Goal: Task Accomplishment & Management: Use online tool/utility

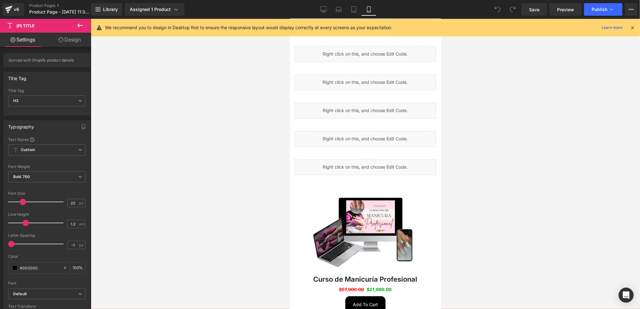
scroll to position [42, 0]
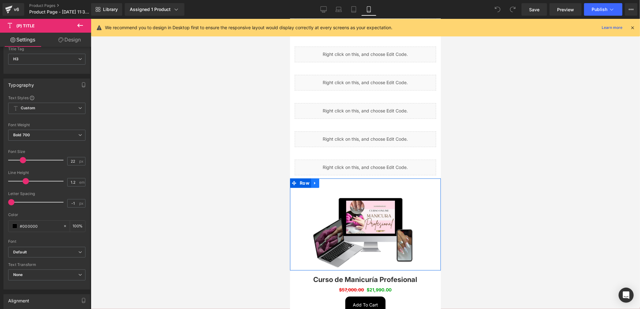
click at [314, 181] on icon at bounding box center [314, 182] width 1 height 3
click at [302, 178] on span "Row" at bounding box center [304, 182] width 13 height 9
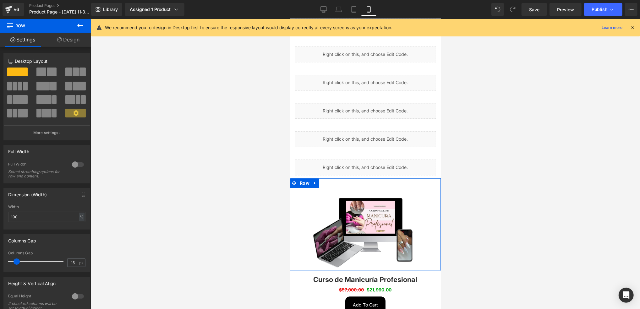
click at [63, 41] on link "Design" at bounding box center [69, 40] width 46 height 14
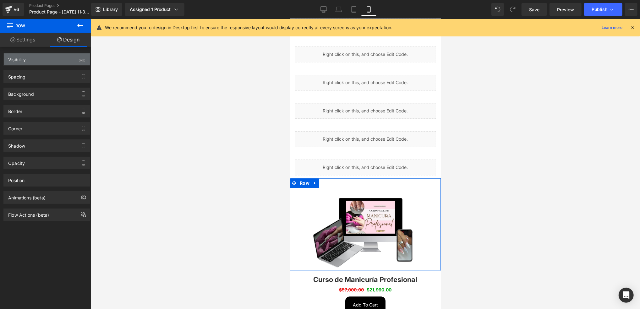
type input "0"
type input "30"
type input "0"
type input "10"
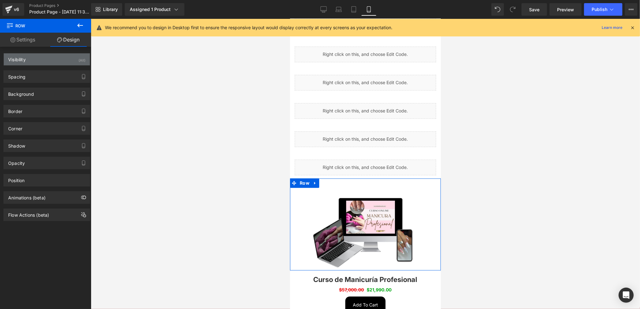
type input "0"
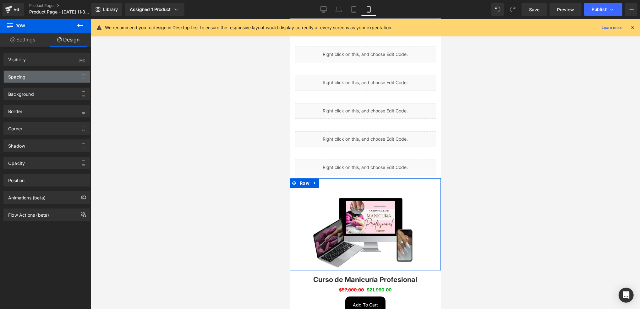
click at [52, 75] on div "Spacing" at bounding box center [47, 77] width 86 height 12
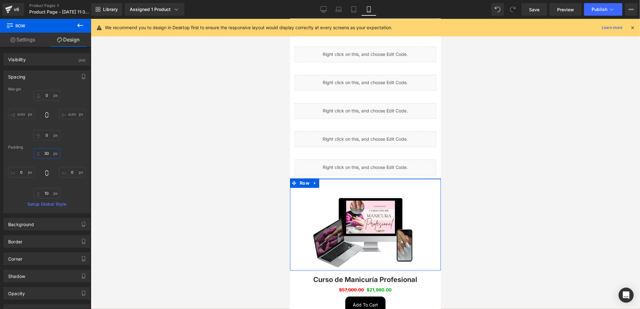
click at [48, 154] on input "30" at bounding box center [47, 153] width 26 height 10
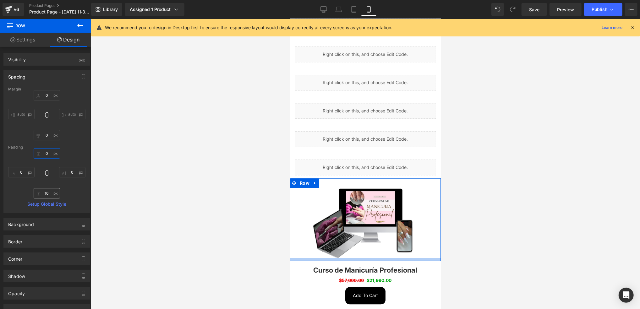
type input "0"
click at [48, 192] on input "10" at bounding box center [47, 193] width 26 height 10
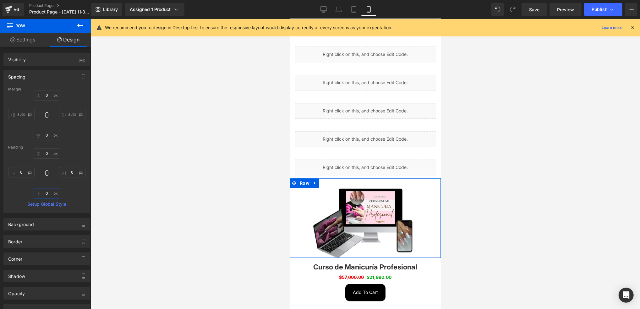
type input "0"
click at [78, 192] on div "0 0 0px 0 0 0 0px 0" at bounding box center [46, 173] width 77 height 50
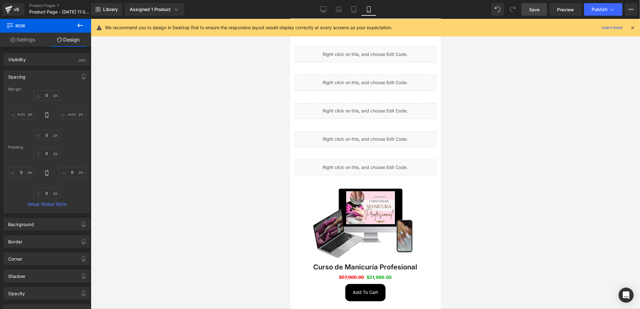
click at [524, 9] on link "Save" at bounding box center [534, 9] width 25 height 13
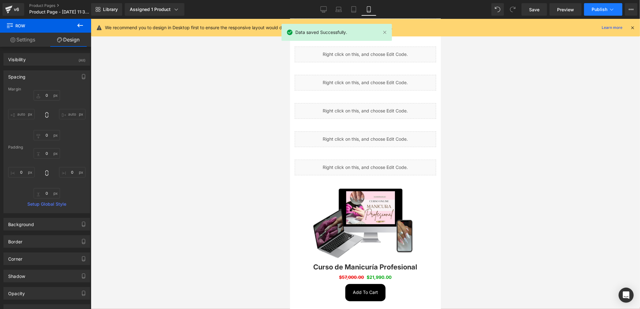
click at [595, 7] on span "Publish" at bounding box center [600, 9] width 16 height 5
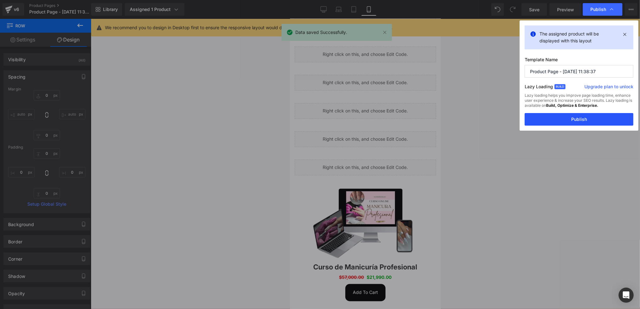
click at [623, 118] on button "Publish" at bounding box center [579, 119] width 109 height 13
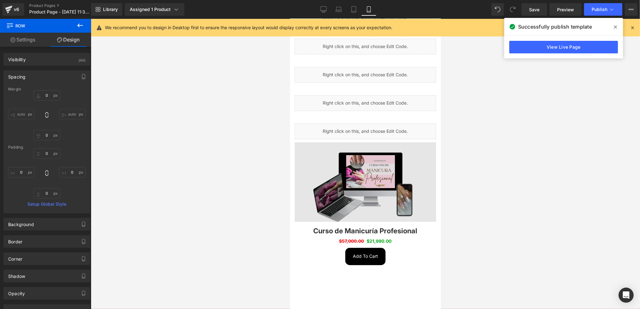
scroll to position [1257, 0]
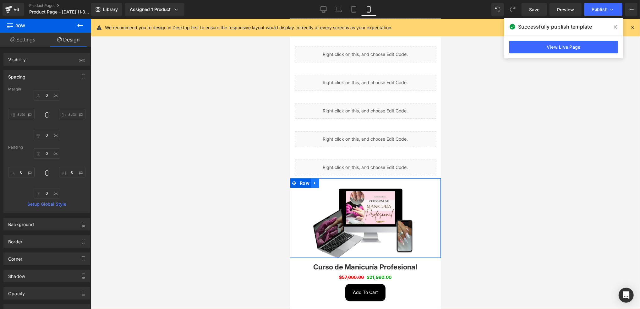
click at [313, 180] on icon at bounding box center [315, 182] width 4 height 5
click at [308, 178] on span "Row" at bounding box center [304, 182] width 13 height 9
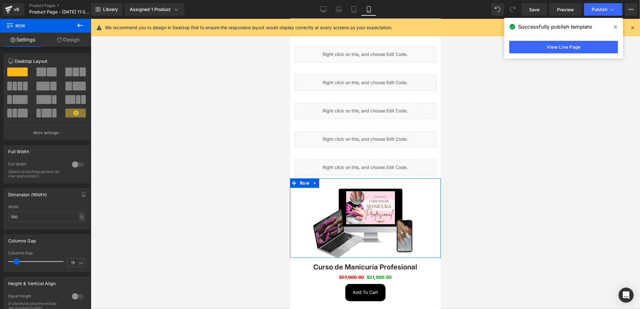
click at [65, 40] on link "Design" at bounding box center [69, 40] width 46 height 14
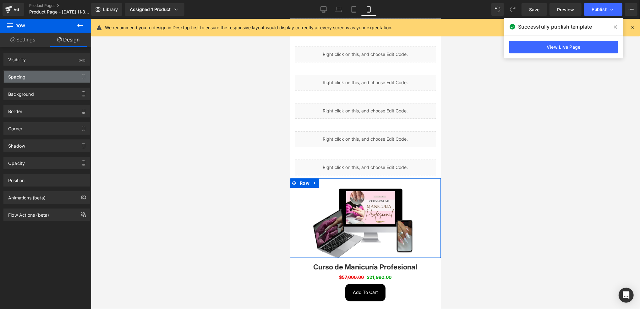
type input "0"
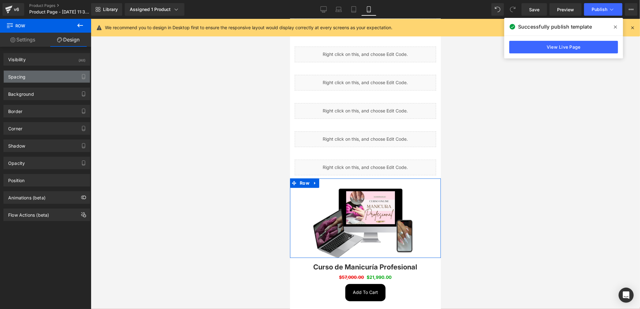
type input "0"
click at [47, 75] on div "Spacing" at bounding box center [47, 77] width 86 height 12
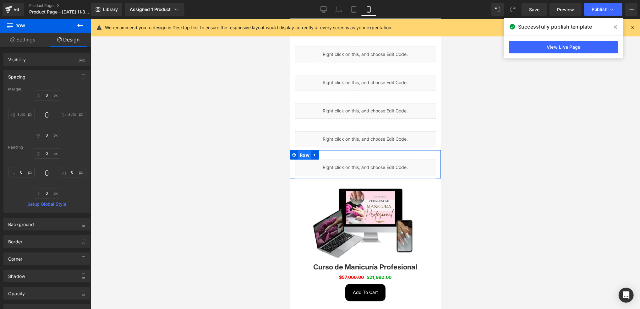
drag, startPoint x: 305, startPoint y: 121, endPoint x: 573, endPoint y: 136, distance: 269.1
click at [305, 150] on span "Row" at bounding box center [304, 154] width 13 height 9
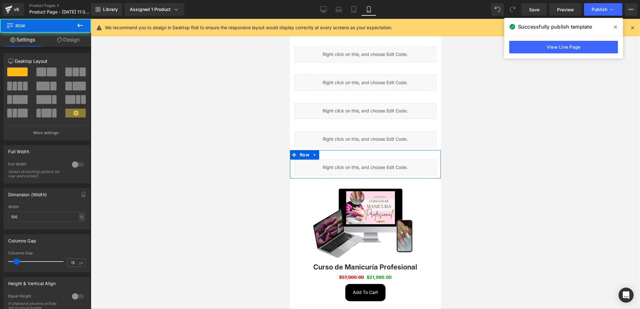
click at [62, 35] on link "Design" at bounding box center [69, 40] width 46 height 14
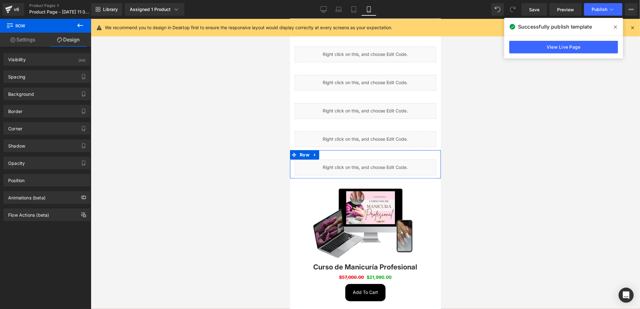
type input "0"
type input "30"
type input "0"
type input "10"
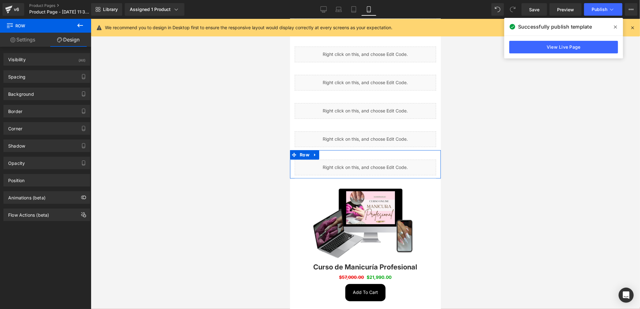
type input "0"
click at [65, 75] on div "Spacing" at bounding box center [47, 77] width 86 height 12
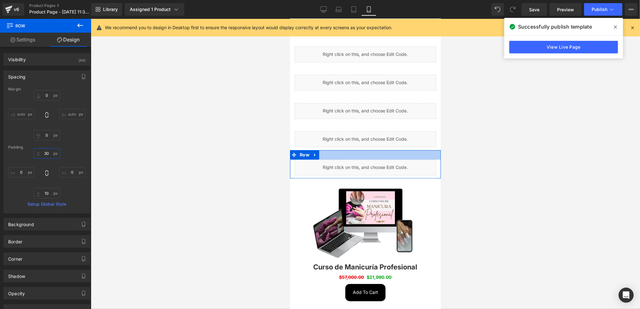
click at [49, 153] on input "30" at bounding box center [47, 153] width 26 height 10
click at [50, 153] on input "30" at bounding box center [47, 153] width 26 height 10
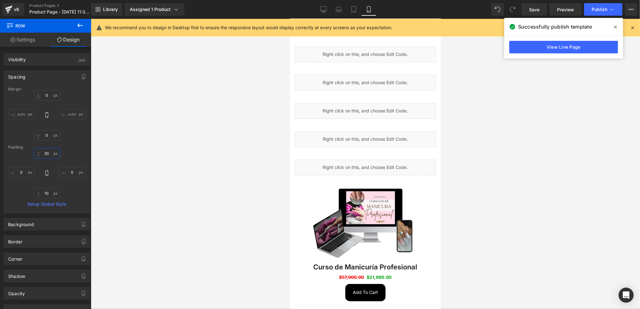
type input "3"
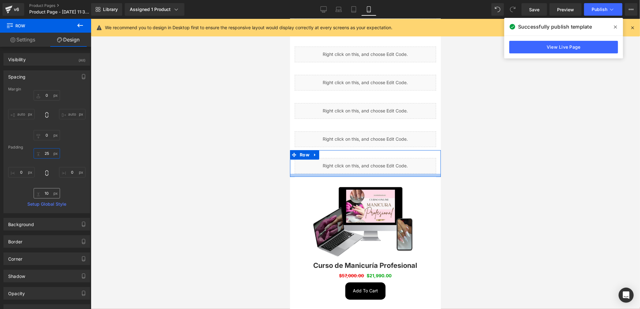
type input "25"
click at [47, 191] on input "10" at bounding box center [47, 193] width 26 height 10
type input "0"
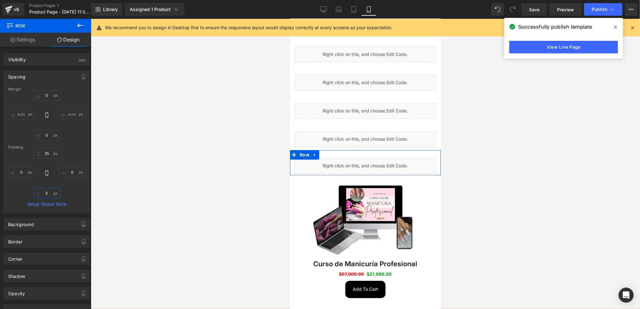
type input "5"
click at [64, 191] on div "25 25 0px 0 5 5 0px 0" at bounding box center [46, 173] width 77 height 50
click at [50, 155] on input "25" at bounding box center [47, 153] width 26 height 10
click at [51, 155] on input "25" at bounding box center [47, 153] width 26 height 10
click at [69, 149] on div "Padding" at bounding box center [46, 147] width 77 height 4
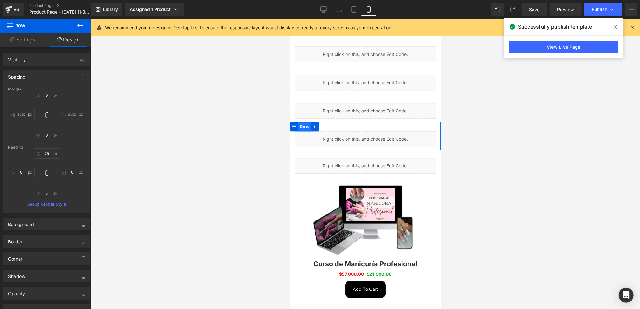
drag, startPoint x: 300, startPoint y: 95, endPoint x: 416, endPoint y: 111, distance: 117.0
click at [300, 122] on span "Row" at bounding box center [304, 126] width 13 height 9
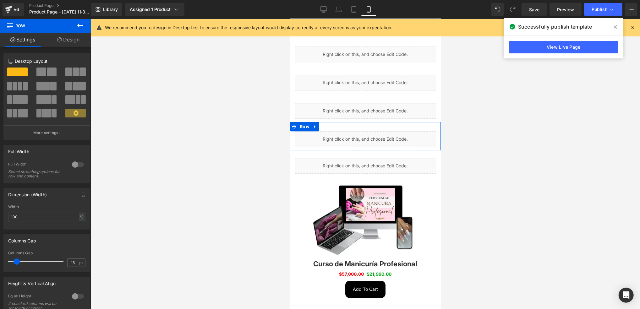
click at [63, 37] on link "Design" at bounding box center [69, 40] width 46 height 14
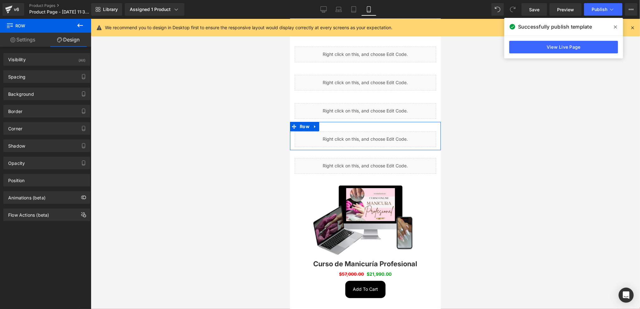
type input "0"
type input "30"
type input "0"
type input "10"
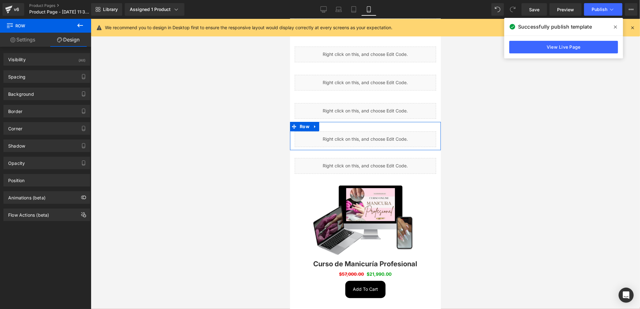
type input "0"
click at [59, 75] on div "Spacing" at bounding box center [47, 77] width 86 height 12
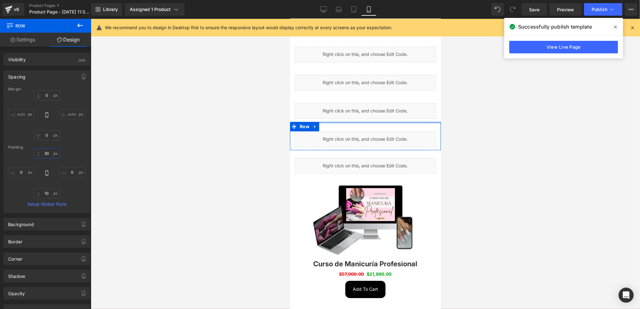
click at [50, 156] on input "30" at bounding box center [47, 153] width 26 height 10
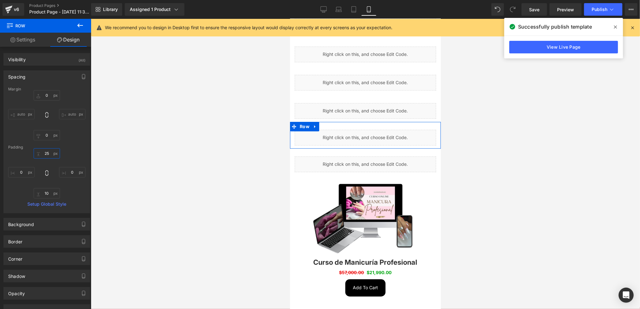
type input "2"
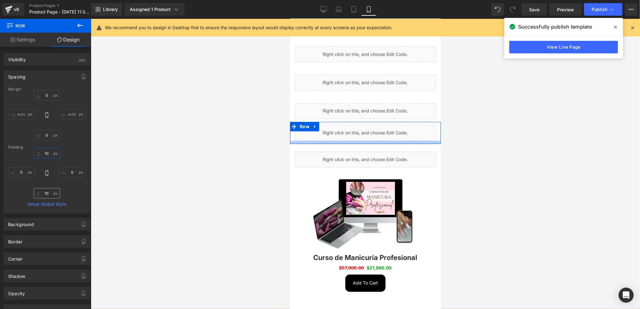
type input "10"
click at [49, 192] on input "10" at bounding box center [47, 193] width 26 height 10
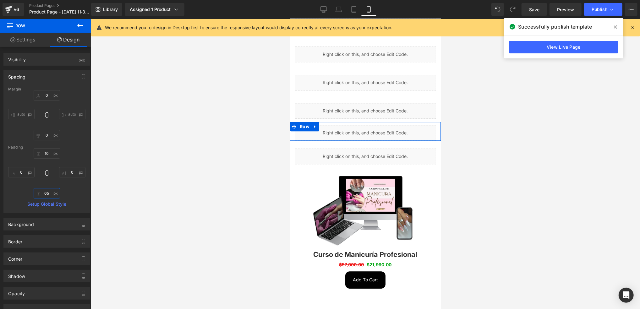
type input "5"
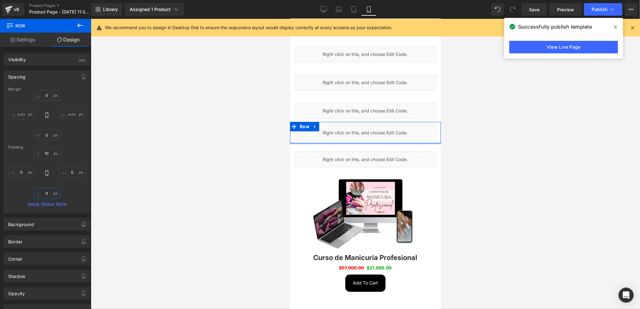
type input "0"
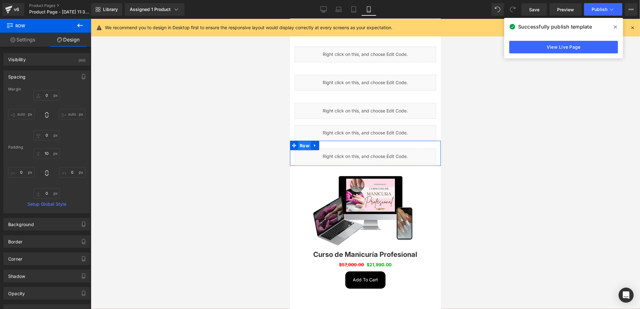
click at [302, 141] on span "Row" at bounding box center [304, 145] width 13 height 9
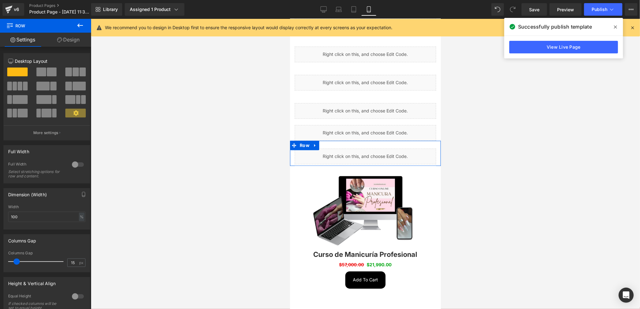
click at [61, 40] on icon at bounding box center [59, 39] width 5 height 5
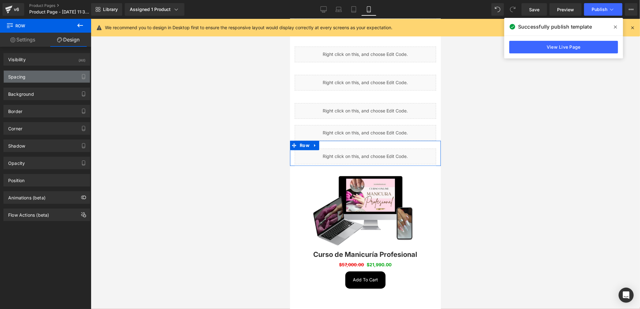
type input "0"
type input "25"
type input "0"
type input "5"
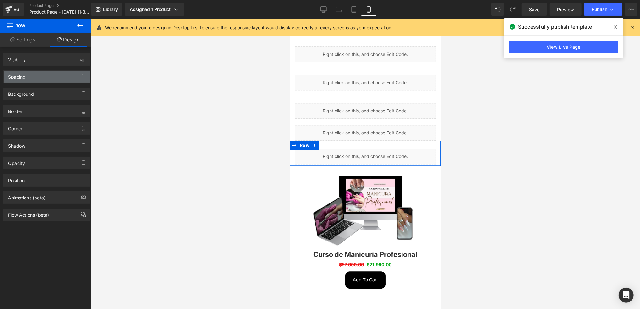
type input "0"
click at [46, 74] on div "Spacing" at bounding box center [47, 77] width 86 height 12
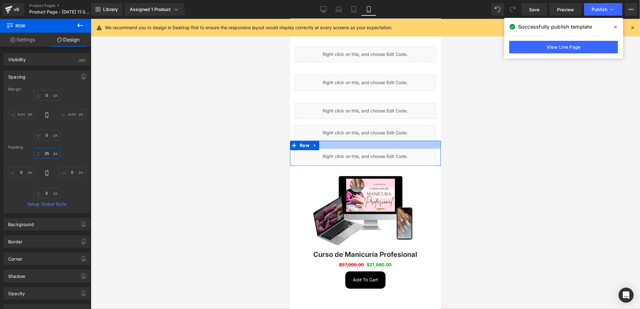
click at [51, 156] on input "25" at bounding box center [47, 153] width 26 height 10
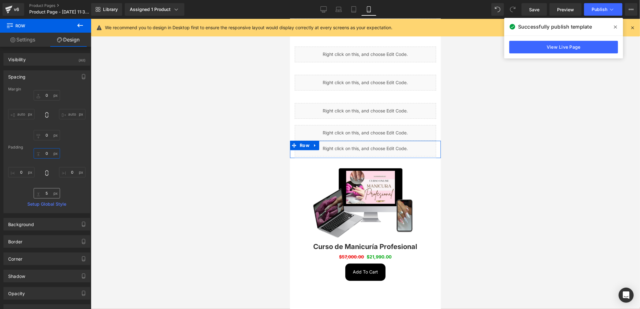
type input "0"
click at [52, 192] on input "5" at bounding box center [47, 193] width 26 height 10
type input "0"
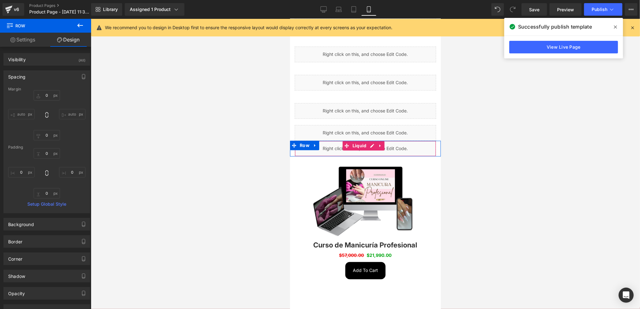
click at [325, 140] on div "Liquid" at bounding box center [364, 148] width 141 height 16
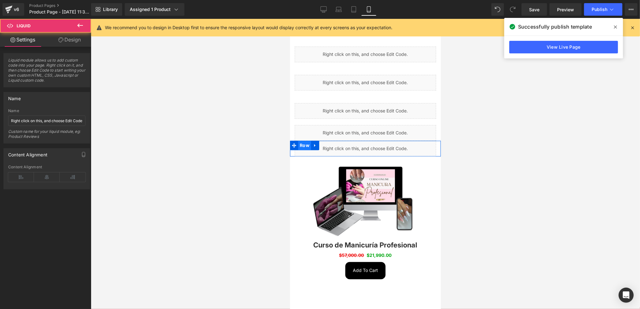
click at [299, 140] on span "Row" at bounding box center [304, 144] width 13 height 9
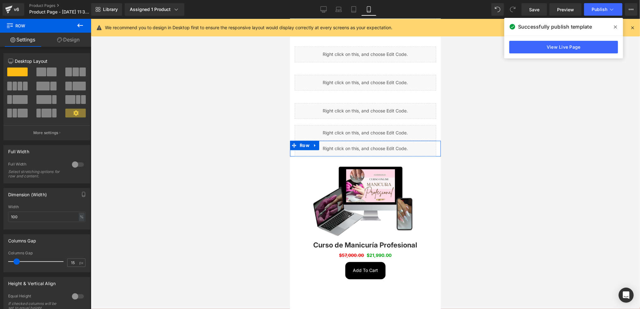
click at [77, 40] on link "Design" at bounding box center [69, 40] width 46 height 14
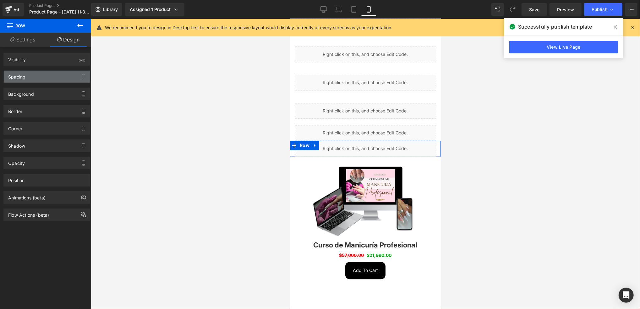
type input "0"
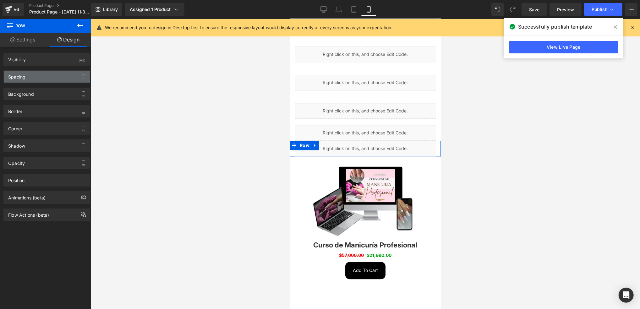
type input "0"
drag, startPoint x: 65, startPoint y: 76, endPoint x: 65, endPoint y: 82, distance: 5.7
click at [65, 76] on div "Spacing" at bounding box center [47, 77] width 86 height 12
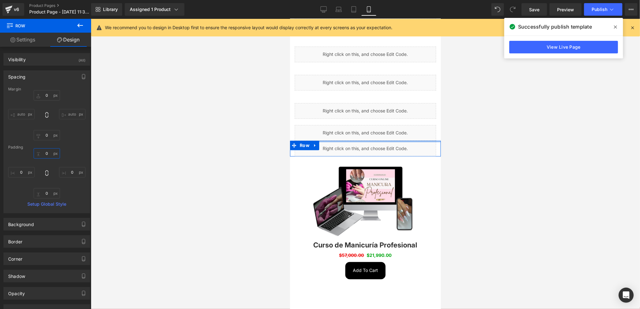
click at [50, 152] on input "0" at bounding box center [47, 153] width 26 height 10
type input "10"
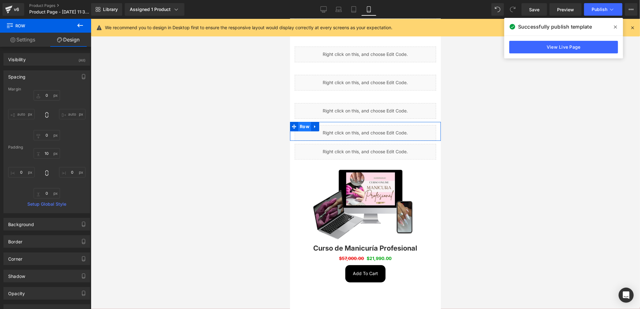
click at [302, 122] on span "Row" at bounding box center [304, 126] width 13 height 9
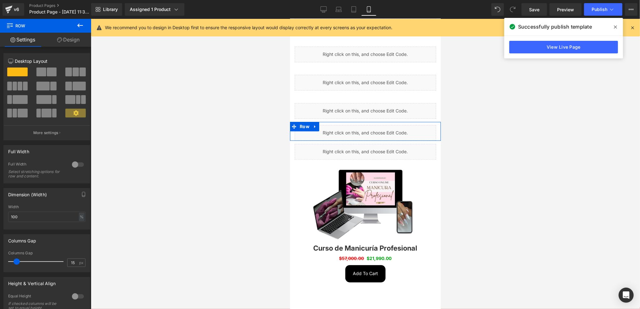
click at [69, 40] on link "Design" at bounding box center [69, 40] width 46 height 14
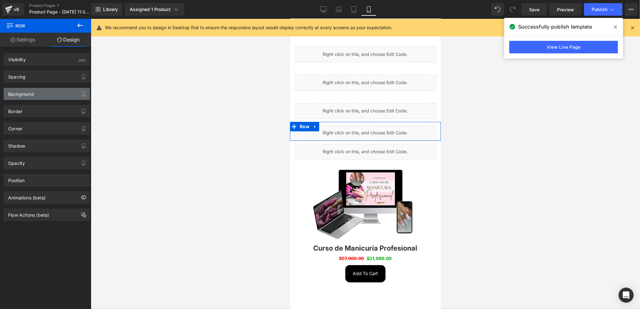
type input "0"
type input "10"
type input "0"
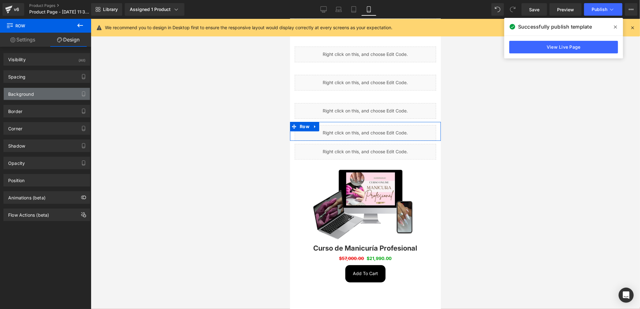
type input "0"
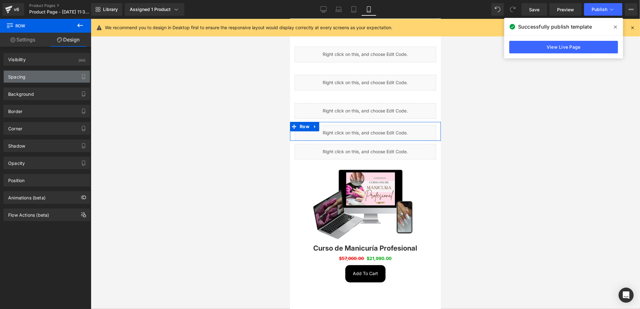
click at [76, 72] on div "Spacing" at bounding box center [47, 77] width 86 height 12
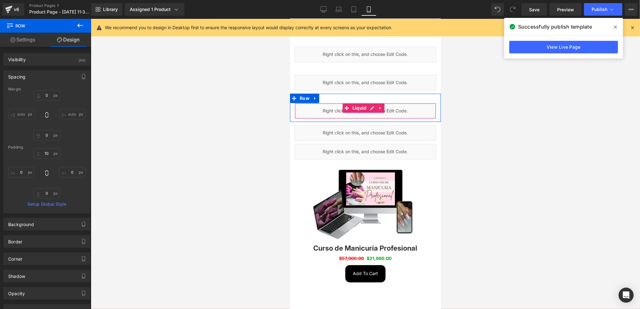
click at [310, 103] on div "Liquid" at bounding box center [364, 111] width 141 height 16
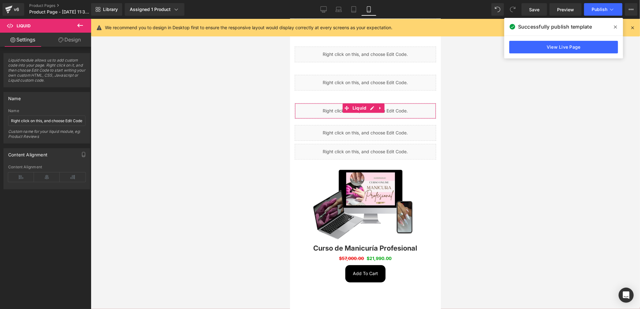
click at [64, 39] on link "Design" at bounding box center [70, 40] width 46 height 14
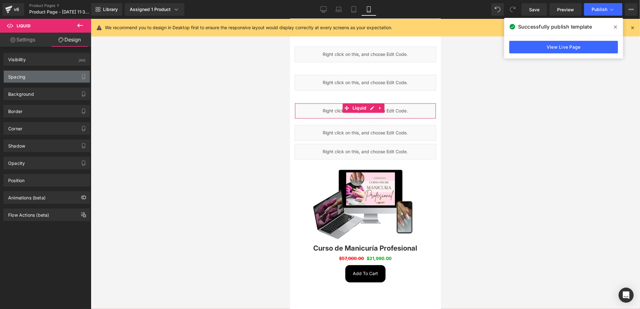
type input "0"
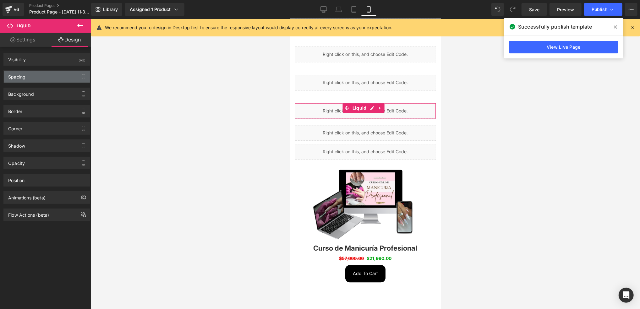
type input "0"
click at [61, 77] on div "Spacing" at bounding box center [47, 77] width 86 height 12
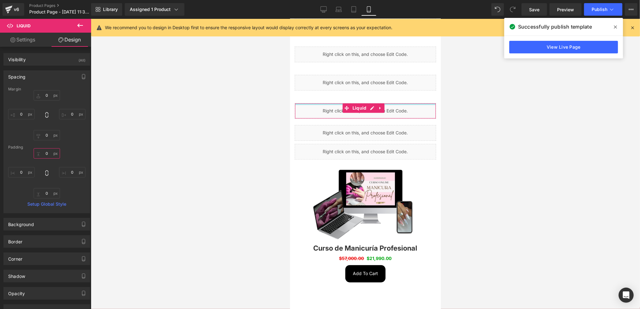
click at [53, 151] on input "0" at bounding box center [47, 153] width 26 height 10
type input "10"
click at [51, 193] on input "0" at bounding box center [47, 193] width 26 height 10
type input "5"
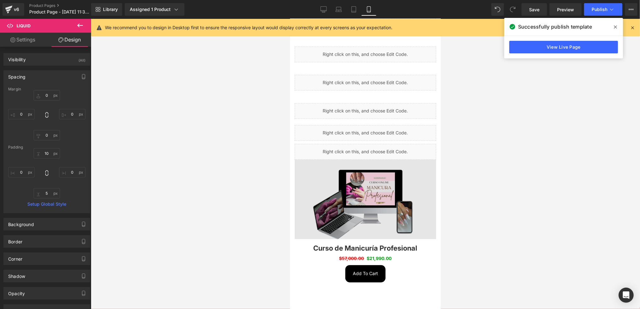
drag, startPoint x: 291, startPoint y: 142, endPoint x: 299, endPoint y: 137, distance: 8.7
click at [291, 159] on div "Image" at bounding box center [365, 199] width 151 height 80
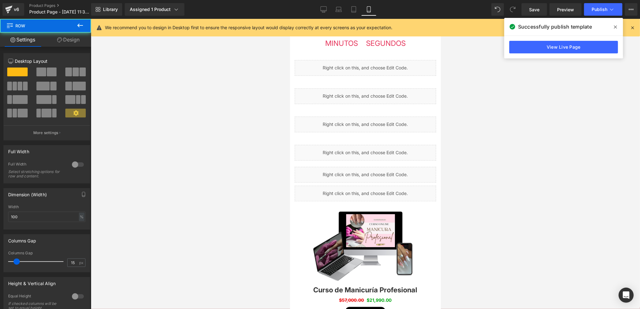
scroll to position [1215, 0]
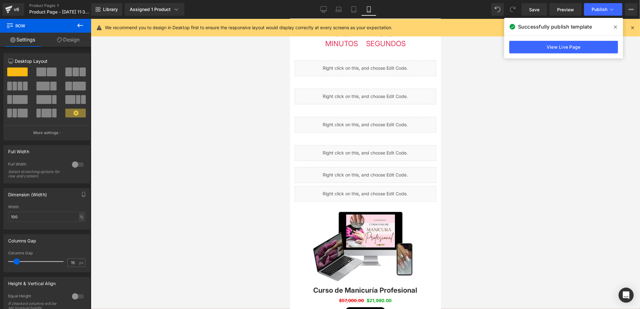
click at [337, 117] on div "Liquid" at bounding box center [364, 125] width 141 height 16
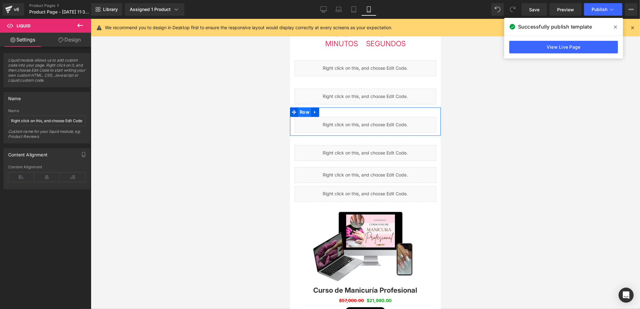
drag, startPoint x: 307, startPoint y: 79, endPoint x: 464, endPoint y: 109, distance: 159.4
click at [307, 107] on span "Row" at bounding box center [304, 111] width 13 height 9
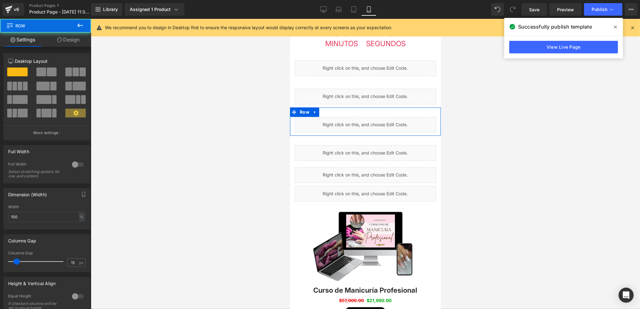
drag, startPoint x: 73, startPoint y: 41, endPoint x: 37, endPoint y: 174, distance: 137.5
click at [73, 41] on link "Design" at bounding box center [69, 40] width 46 height 14
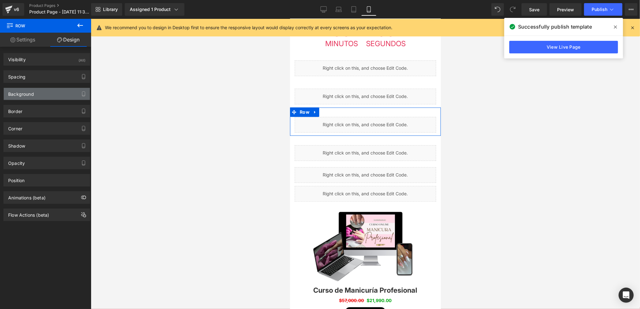
type input "0"
type input "30"
type input "0"
type input "10"
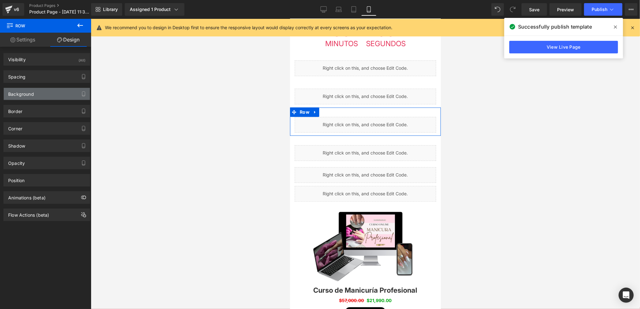
type input "0"
click at [71, 69] on div "Spacing [GEOGRAPHIC_DATA] 0px 0 auto auto 0px 0 auto auto [GEOGRAPHIC_DATA] 30p…" at bounding box center [47, 74] width 94 height 17
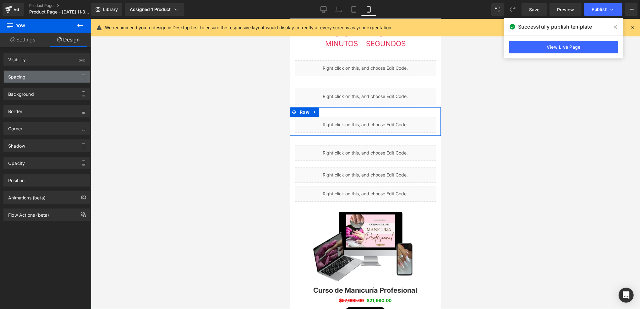
click at [71, 72] on div "Spacing" at bounding box center [47, 77] width 86 height 12
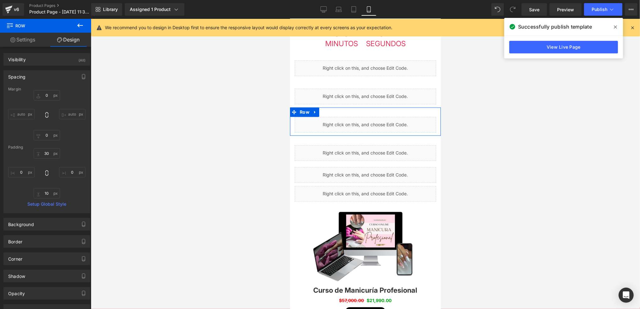
click at [56, 147] on div "Padding" at bounding box center [46, 147] width 77 height 4
click at [51, 152] on input "30" at bounding box center [47, 153] width 26 height 10
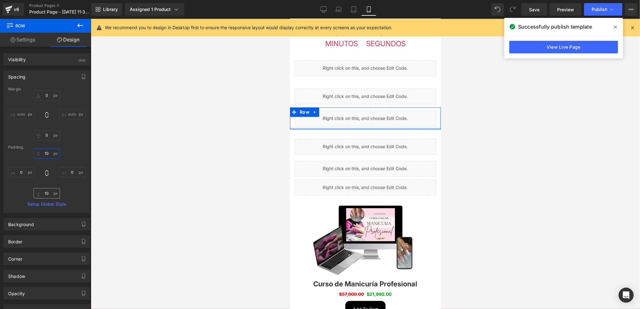
type input "10"
click at [51, 194] on input "10" at bounding box center [47, 193] width 26 height 10
type input "0"
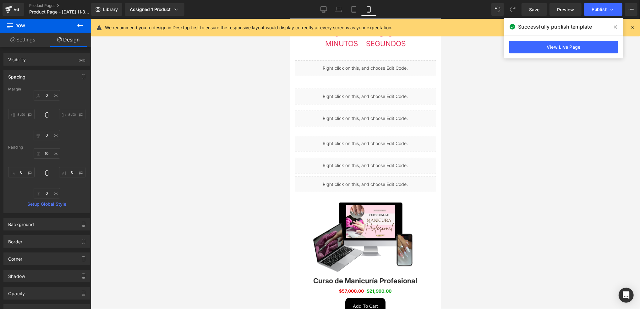
click at [201, 179] on div at bounding box center [365, 164] width 549 height 290
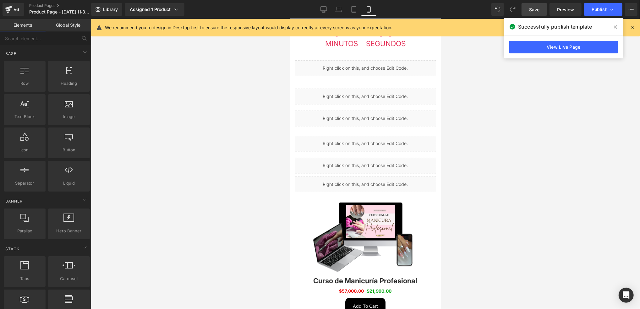
click at [537, 5] on link "Save" at bounding box center [534, 9] width 25 height 13
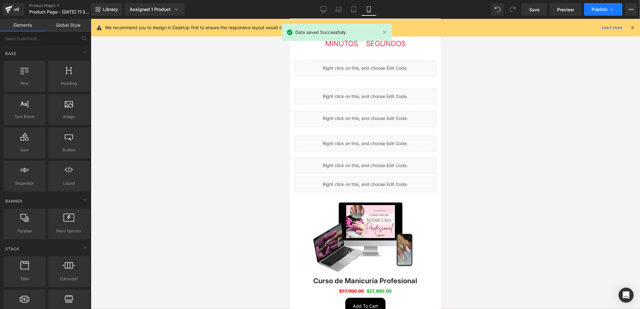
click at [601, 7] on span "Publish" at bounding box center [600, 9] width 16 height 5
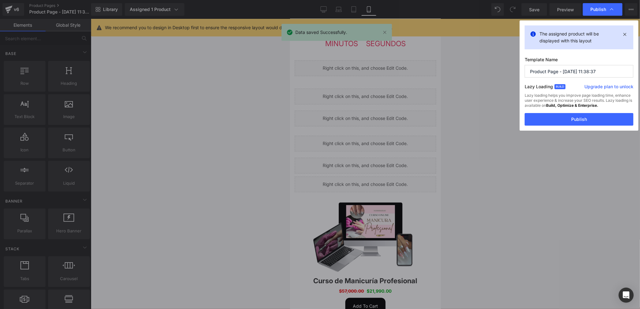
drag, startPoint x: 620, startPoint y: 114, endPoint x: 617, endPoint y: 112, distance: 3.6
click at [618, 113] on div "The assigned product will be displayed with this layout Template Name Product P…" at bounding box center [579, 75] width 119 height 110
click at [609, 116] on button "Publish" at bounding box center [579, 119] width 109 height 13
